Goal: Task Accomplishment & Management: Complete application form

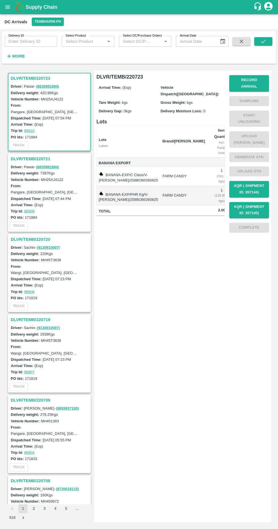
click at [44, 155] on h3 "DLVR/TEMB/220721" at bounding box center [50, 158] width 79 height 7
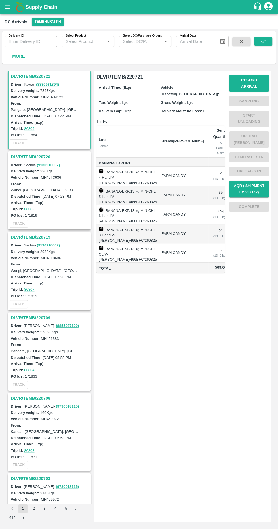
scroll to position [0, 31]
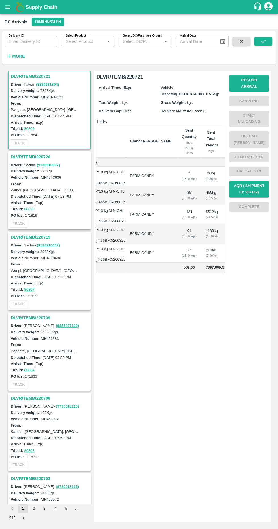
click at [258, 80] on button "Record Arrival" at bounding box center [249, 83] width 40 height 16
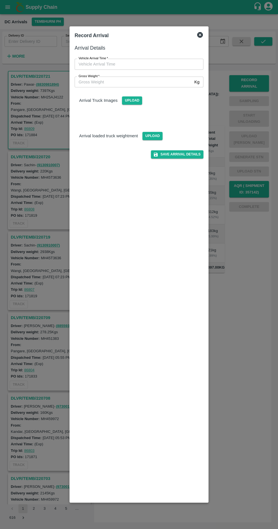
click at [168, 65] on input "Vehicle Arrival Time   *" at bounding box center [137, 64] width 125 height 11
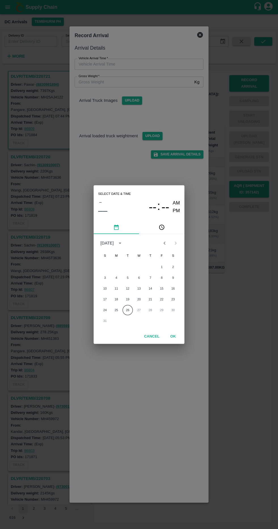
click at [127, 310] on button "26" at bounding box center [128, 310] width 10 height 10
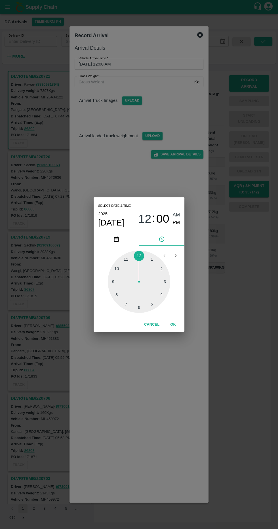
click at [118, 294] on div at bounding box center [139, 281] width 62 height 62
click at [118, 280] on div at bounding box center [139, 281] width 62 height 62
click at [178, 324] on button "OK" at bounding box center [173, 325] width 18 height 10
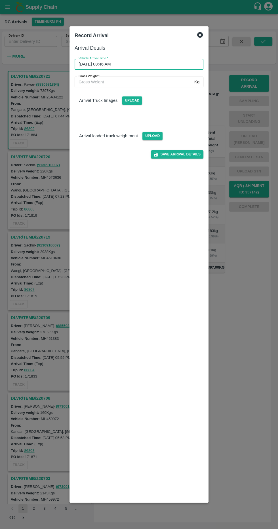
click at [171, 61] on input "26/08/2025 08:46 AM" at bounding box center [137, 64] width 125 height 11
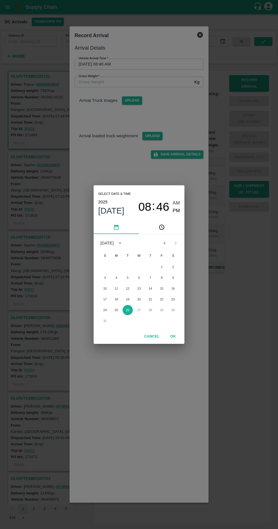
click at [179, 211] on span "PM" at bounding box center [176, 211] width 7 height 8
type input "26/08/2025 08:46 PM"
click at [182, 336] on button "OK" at bounding box center [173, 337] width 18 height 10
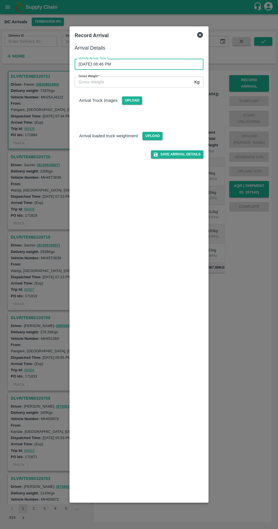
click at [182, 82] on input "Gross Weight   *" at bounding box center [133, 82] width 117 height 11
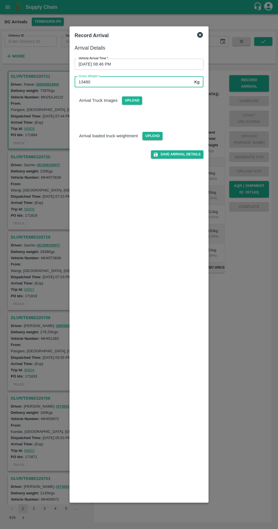
type input "13480"
click at [158, 136] on span "Upload" at bounding box center [152, 136] width 20 height 8
click at [0, 0] on input "Upload" at bounding box center [0, 0] width 0 height 0
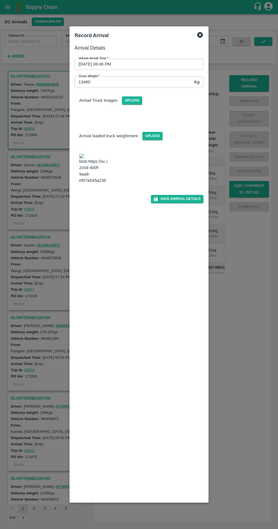
click at [128, 100] on span "Upload" at bounding box center [132, 100] width 20 height 8
click at [0, 0] on input "Upload" at bounding box center [0, 0] width 0 height 0
click at [144, 442] on div "Arrival Details Vehicle Arrival Time   * 26/08/2025 08:46 PM Vehicle Arrival Ti…" at bounding box center [138, 271] width 133 height 458
click at [129, 96] on span "Upload" at bounding box center [132, 100] width 20 height 8
click at [0, 0] on input "Upload" at bounding box center [0, 0] width 0 height 0
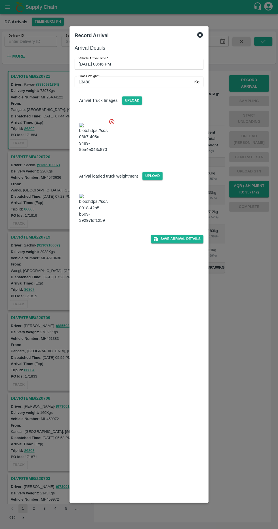
click at [203, 261] on div "Arrival Details Vehicle Arrival Time   * 26/08/2025 08:46 PM Vehicle Arrival Ti…" at bounding box center [138, 271] width 133 height 458
click at [195, 243] on button "Save Arrival Details" at bounding box center [177, 239] width 52 height 8
